Goal: Information Seeking & Learning: Find specific fact

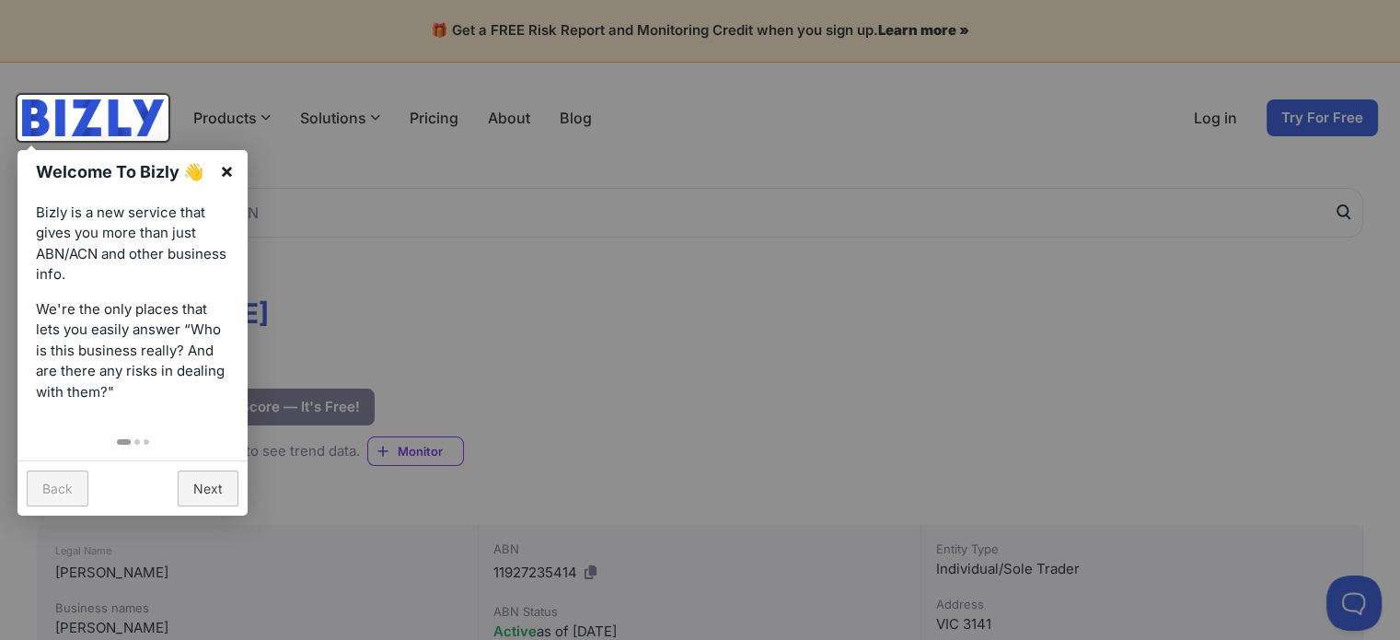
click at [224, 165] on link "×" at bounding box center [226, 170] width 41 height 41
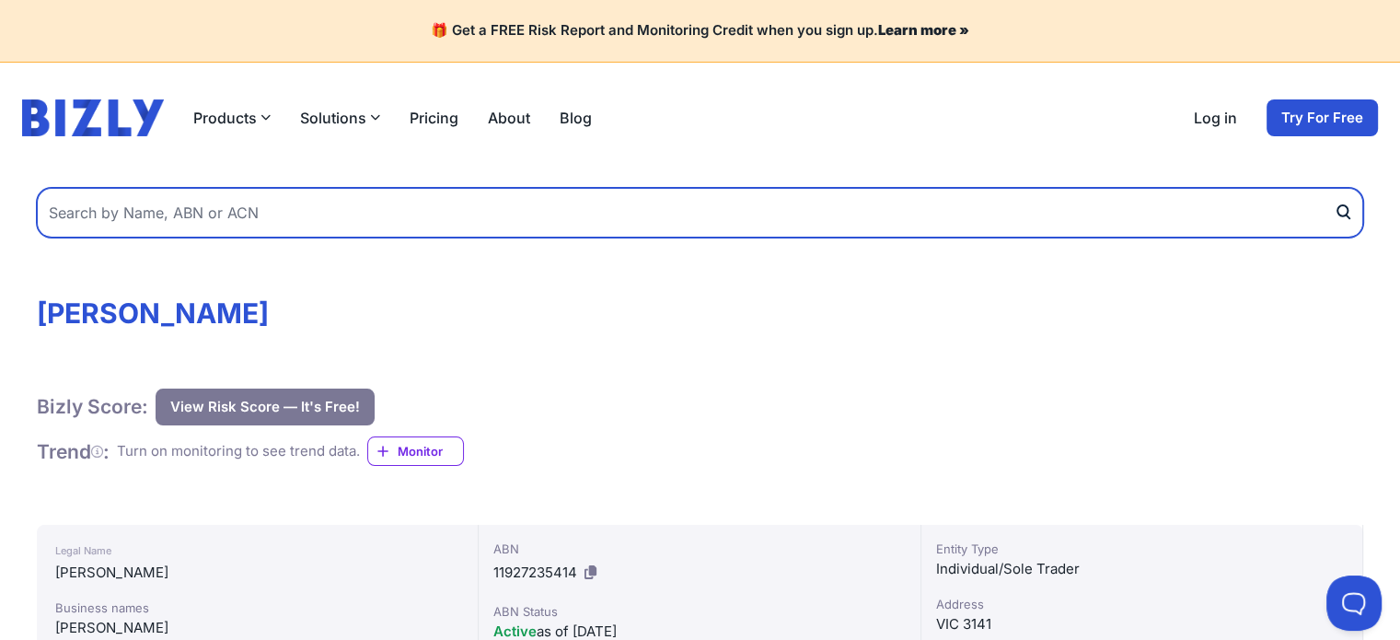
click at [254, 205] on input "text" at bounding box center [700, 213] width 1326 height 50
type input "TSN Law"
click at [1334, 188] on button "submit" at bounding box center [1348, 213] width 29 height 50
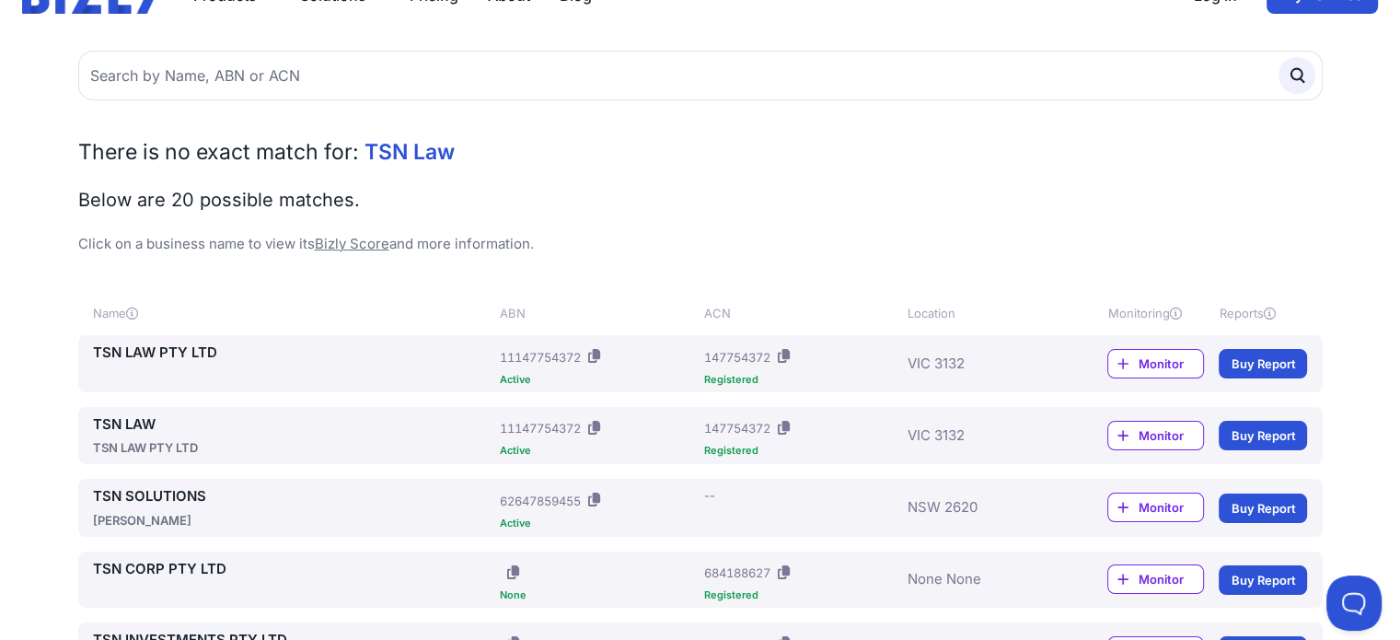
click at [851, 430] on div "ACN: 147754372" at bounding box center [801, 428] width 196 height 29
click at [696, 430] on div "ABN: 11147754372" at bounding box center [598, 428] width 196 height 29
click at [110, 415] on link "TSN LAW" at bounding box center [293, 424] width 400 height 21
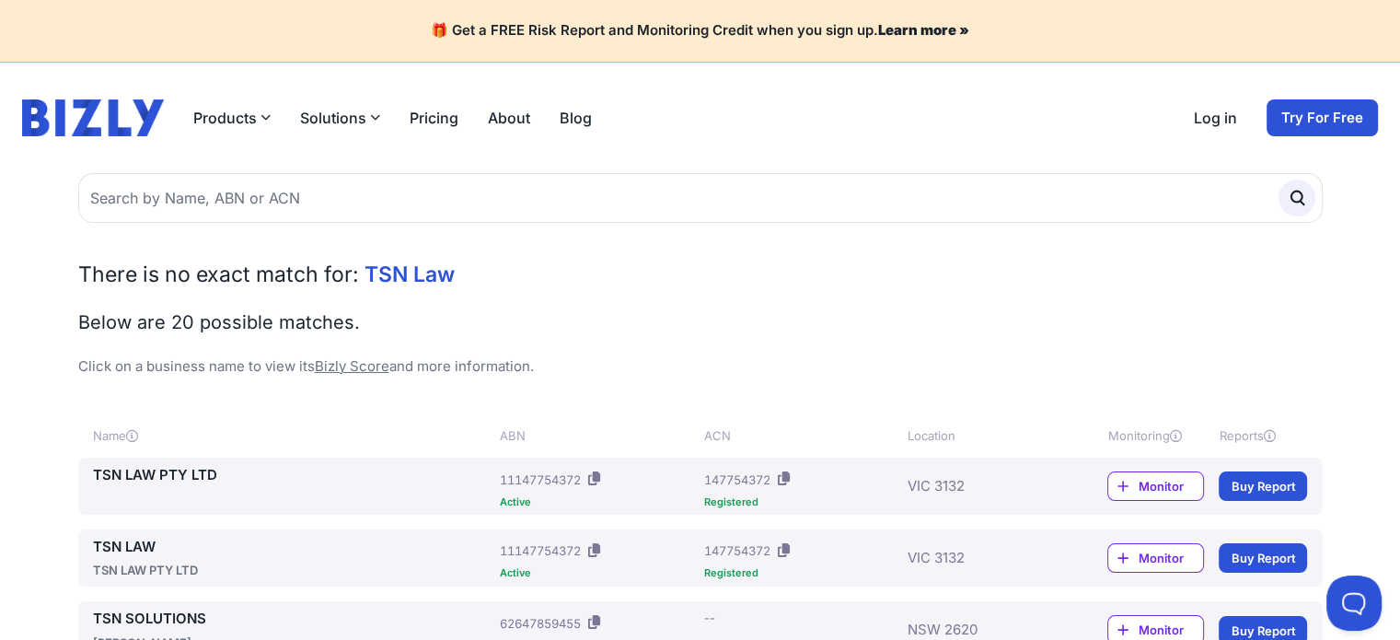
click at [178, 474] on link "TSN LAW PTY LTD" at bounding box center [293, 475] width 400 height 21
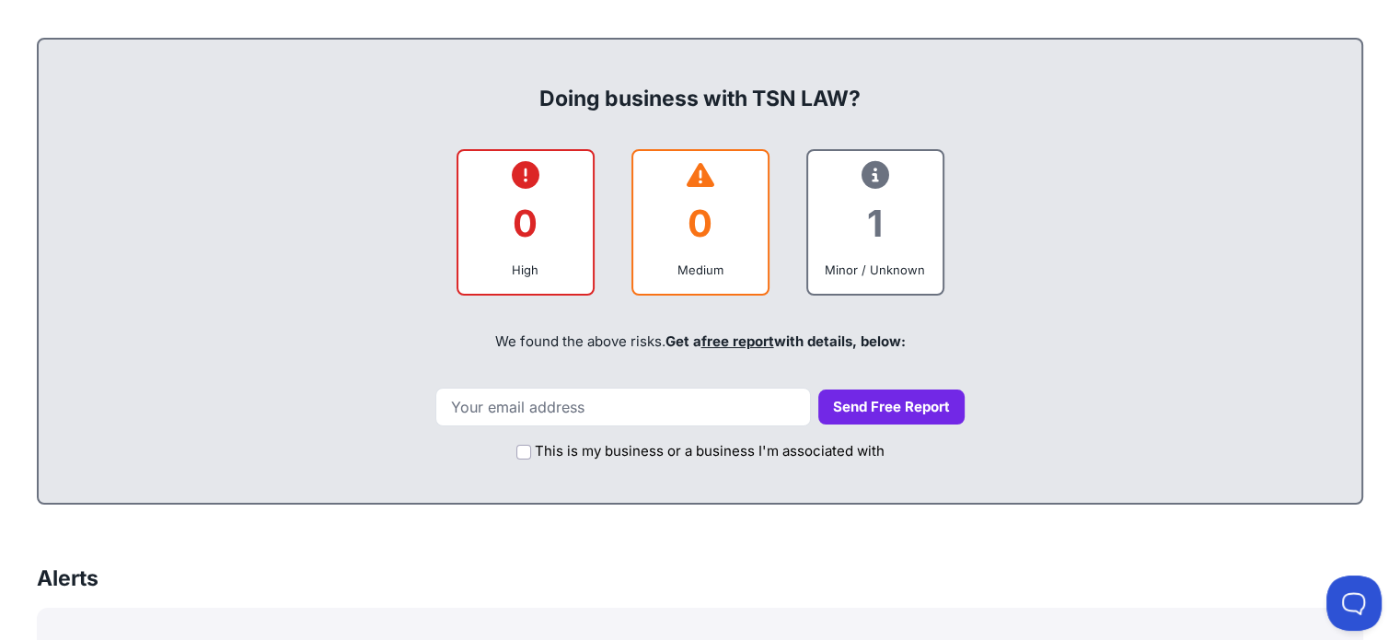
scroll to position [736, 0]
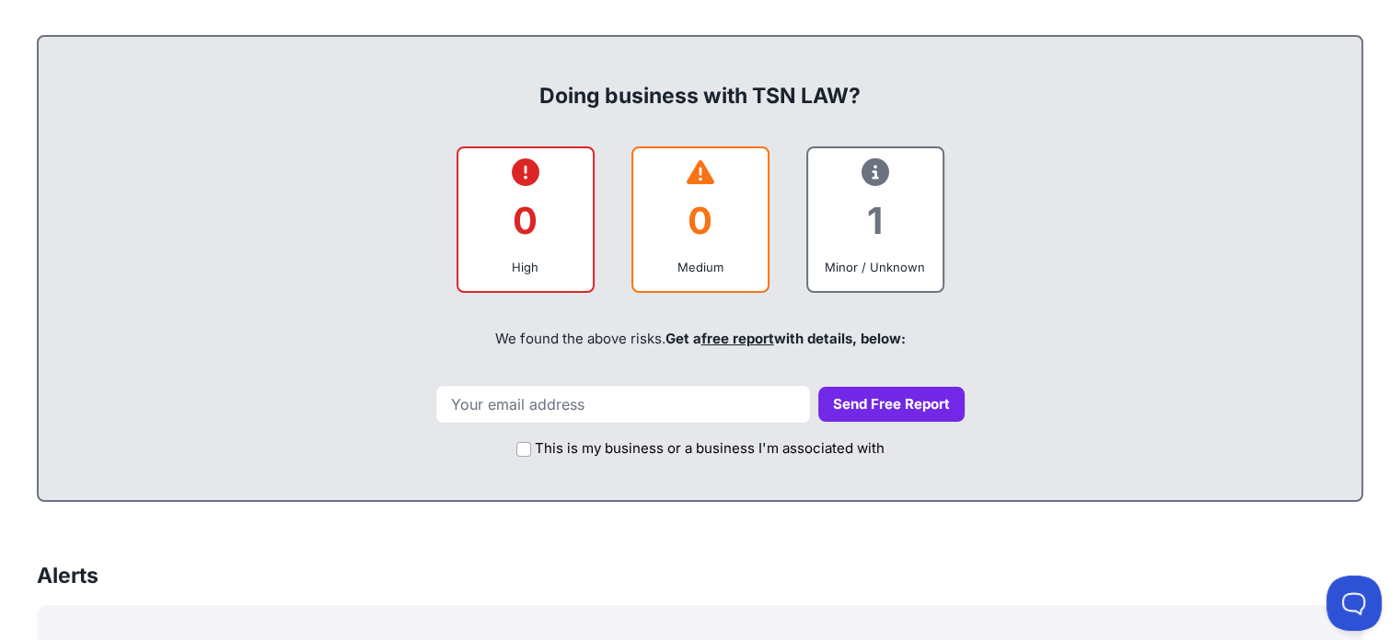
click at [891, 230] on div "1" at bounding box center [875, 220] width 105 height 75
click at [865, 262] on div "Minor / Unknown" at bounding box center [875, 267] width 105 height 18
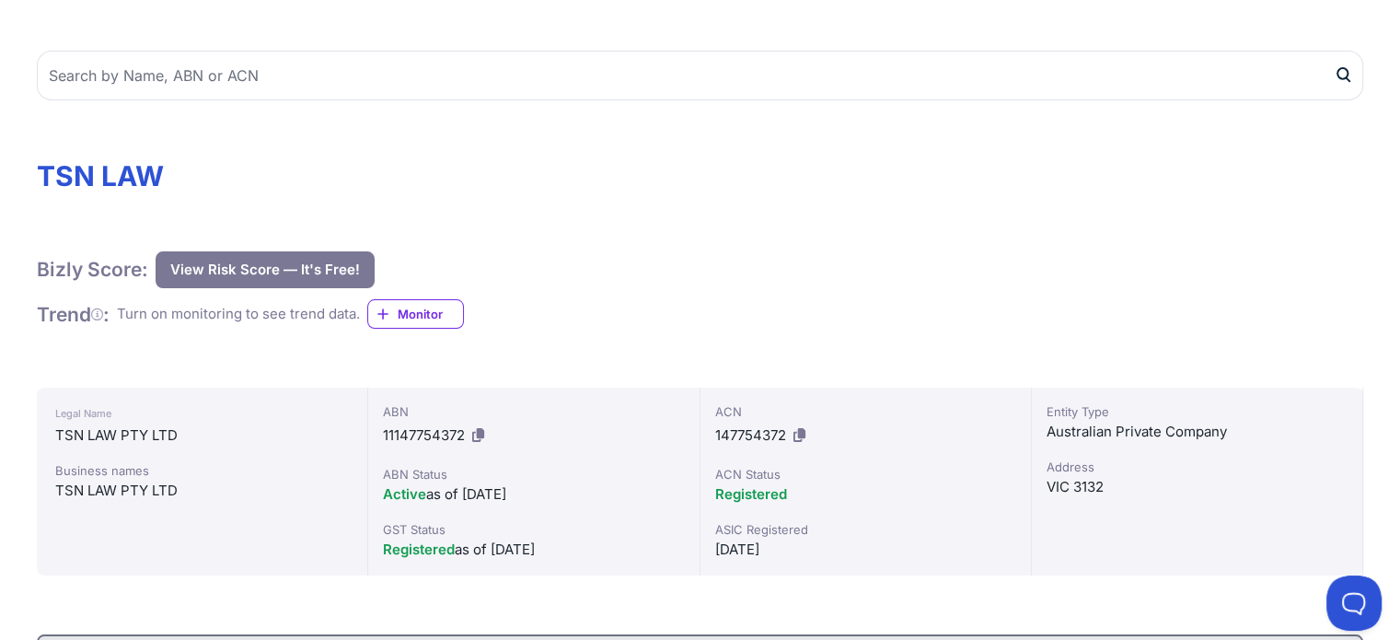
scroll to position [122, 0]
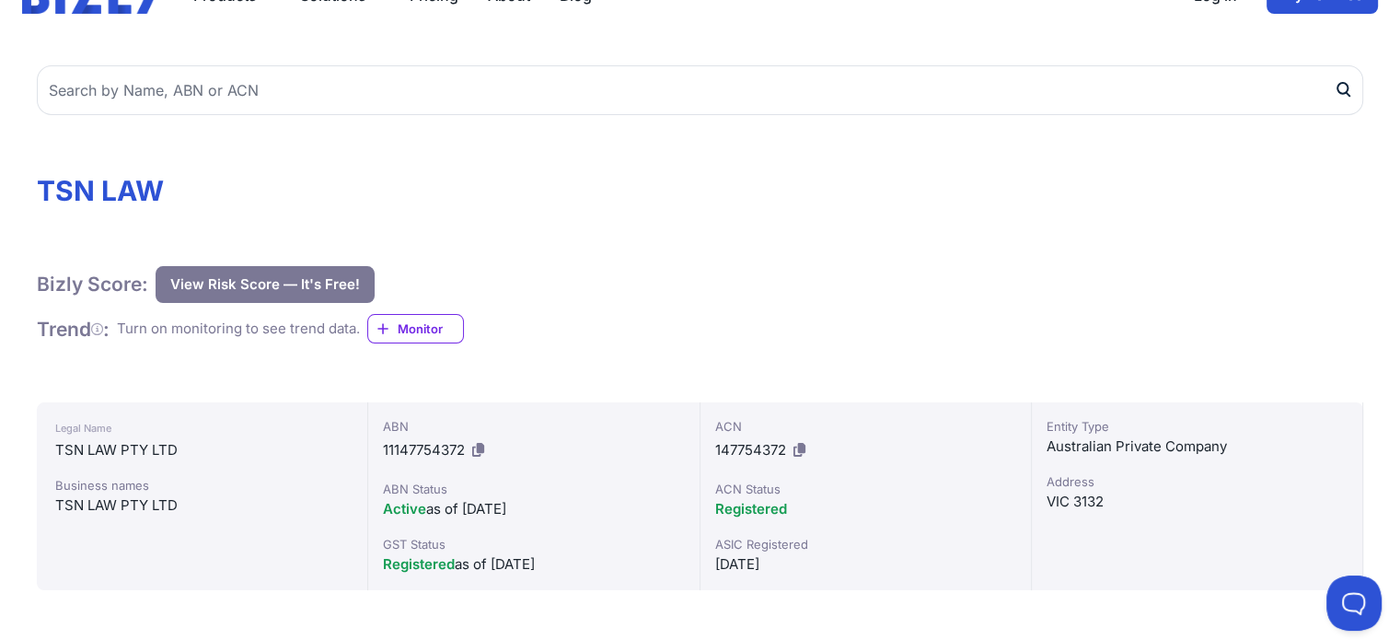
drag, startPoint x: 712, startPoint y: 562, endPoint x: 793, endPoint y: 567, distance: 81.2
click at [793, 567] on div "ACN 147754372 ACN Status Registered ASIC Registered [DATE]" at bounding box center [866, 496] width 331 height 188
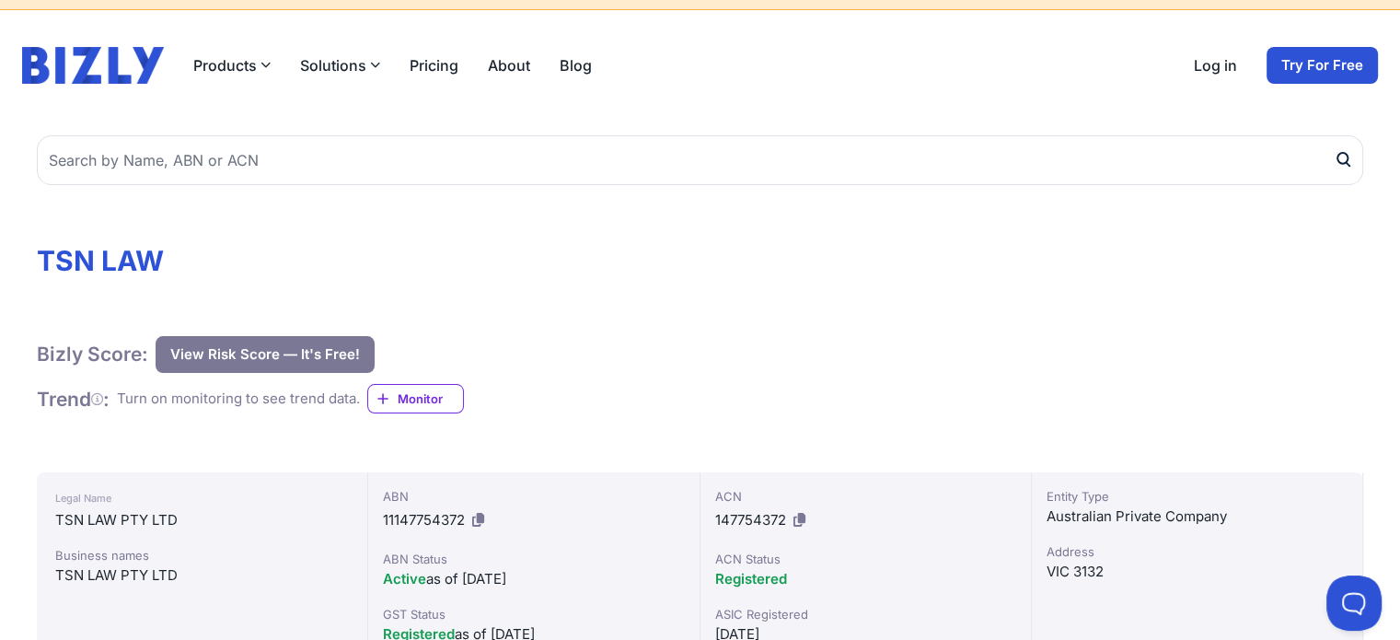
scroll to position [0, 0]
